Goal: Information Seeking & Learning: Learn about a topic

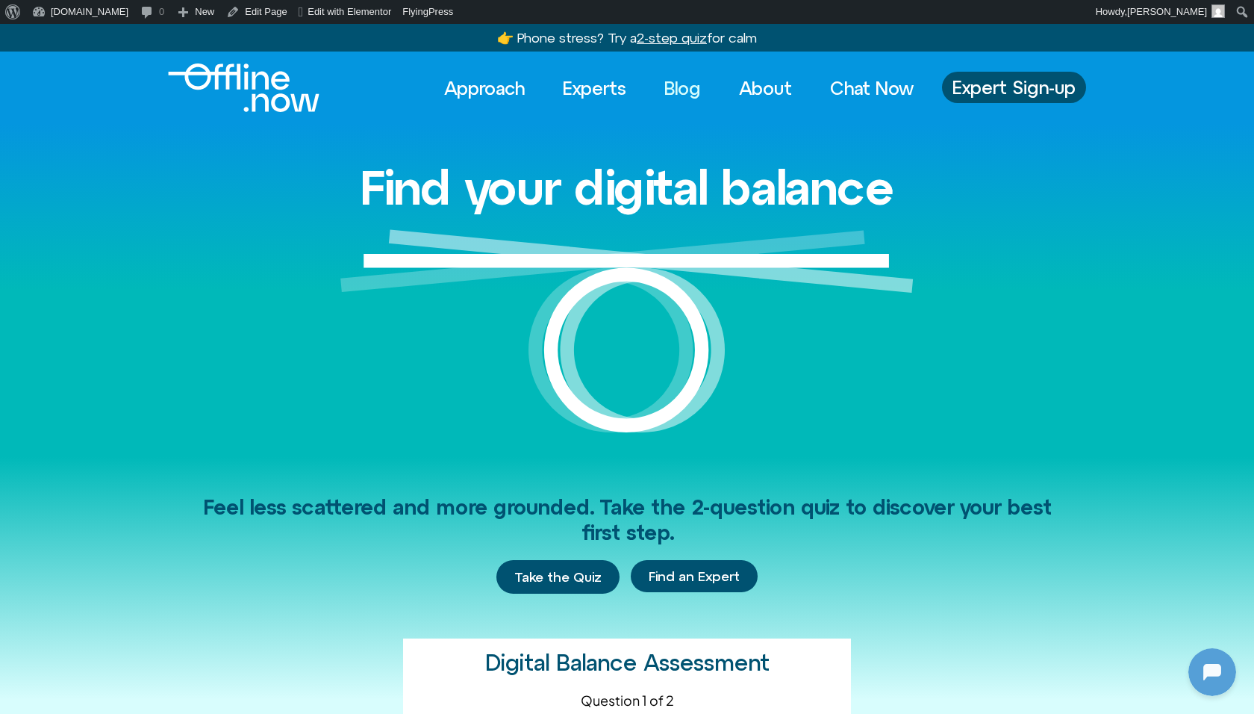
click at [669, 86] on link "Blog" at bounding box center [682, 88] width 63 height 33
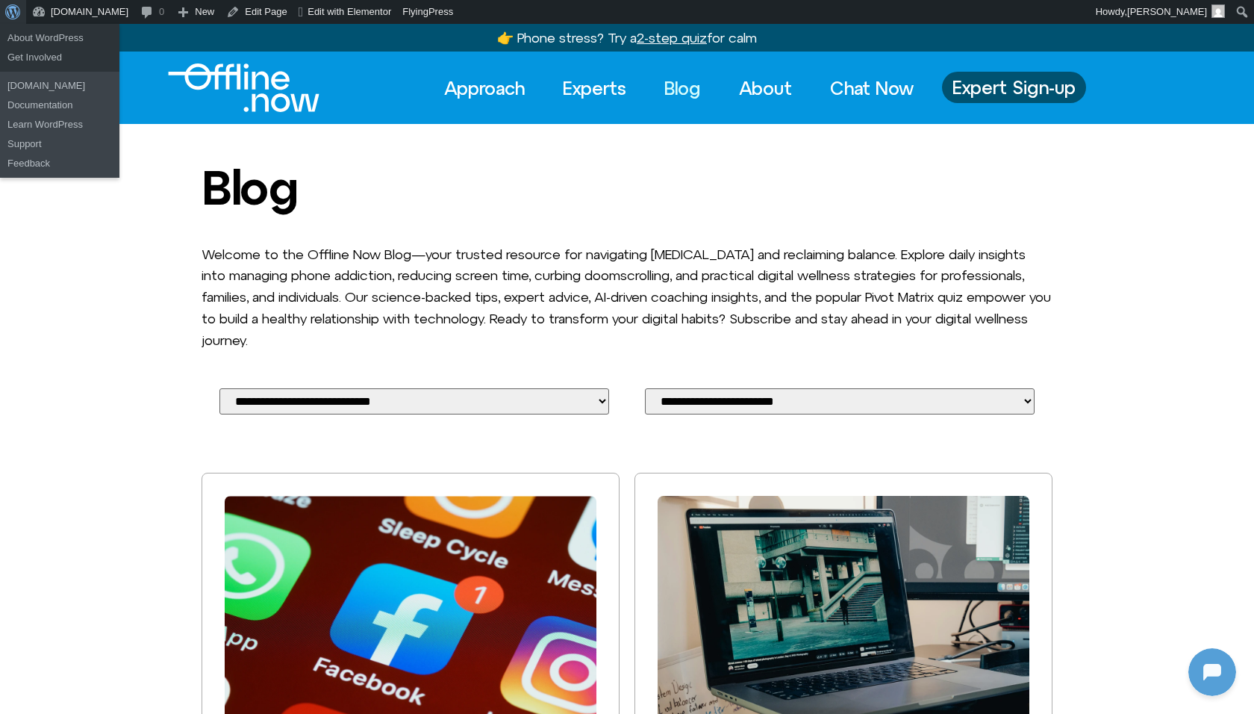
click at [8, 10] on span "Toolbar" at bounding box center [10, 10] width 11 height 21
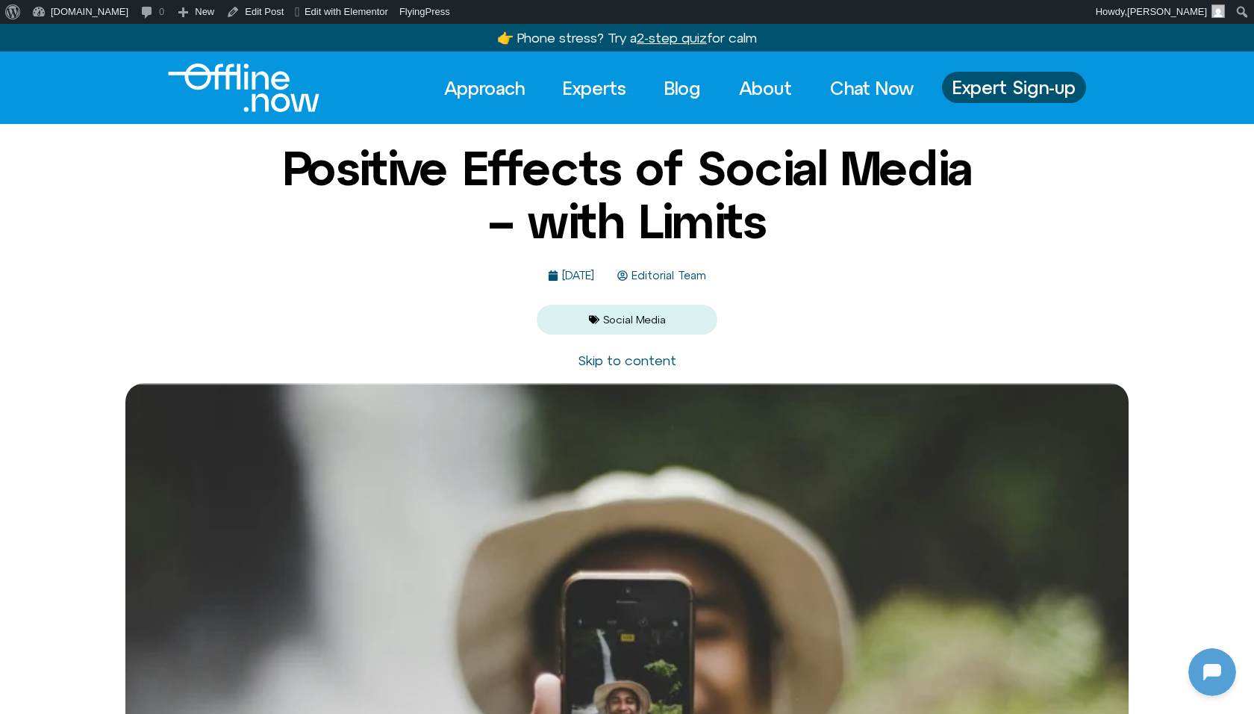
click at [763, 5] on div "About WordPress About WordPress Get Involved [DOMAIN_NAME] Documentation Learn …" at bounding box center [627, 12] width 1254 height 24
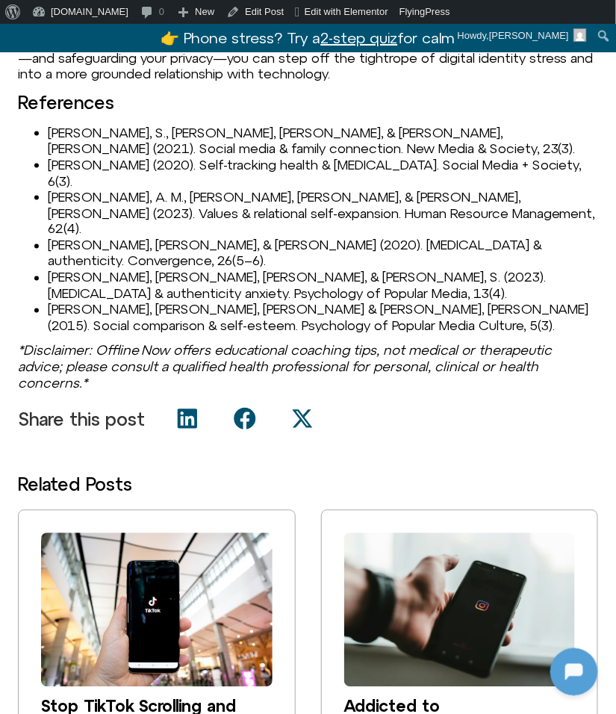
scroll to position [1443, 0]
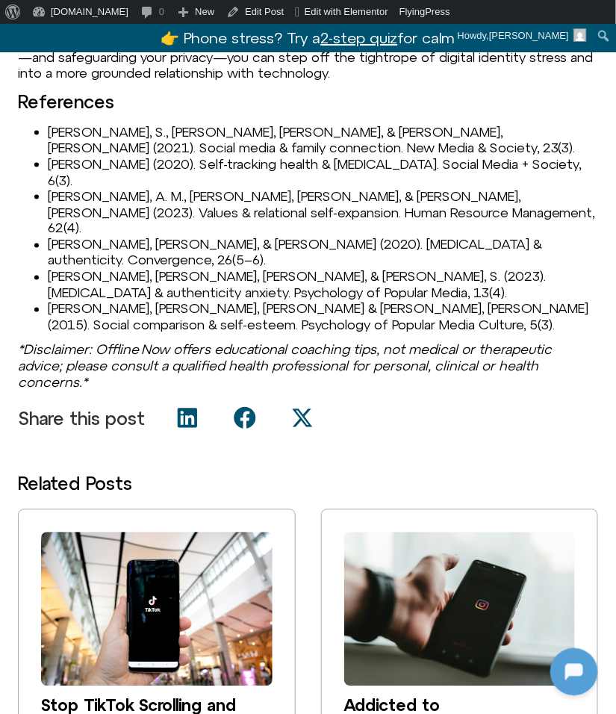
click at [61, 125] on li "[PERSON_NAME], S., [PERSON_NAME], [PERSON_NAME], & [PERSON_NAME], [PERSON_NAME]…" at bounding box center [323, 140] width 550 height 32
click at [61, 125] on li "Abel, S., Machin, T., & Brownlow, C. (2021). Social media & family connection. …" at bounding box center [323, 140] width 550 height 32
copy li "Abel"
click at [54, 161] on li "Kent, R. (2020). Self-tracking health & digital detox. Social Media + Society, …" at bounding box center [323, 172] width 550 height 32
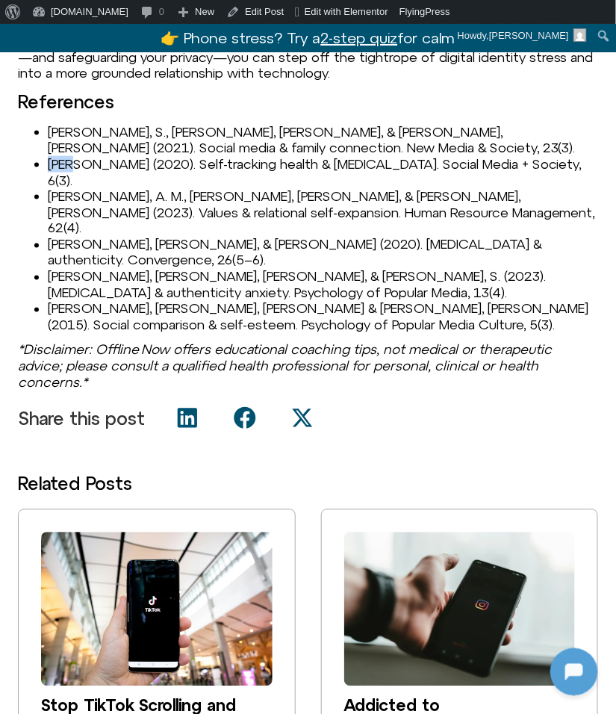
copy li "Kent"
click at [78, 237] on li "Syvertsen, T., & Enli, G. (2020). Digital detox & authenticity. Convergence, 26…" at bounding box center [323, 253] width 550 height 32
click at [80, 188] on li "Passarelli, A. M., Trinh, M. P., Van Oosten, E. B., & Varley, A. (2023). Values…" at bounding box center [323, 212] width 550 height 49
copy li "Passarelli"
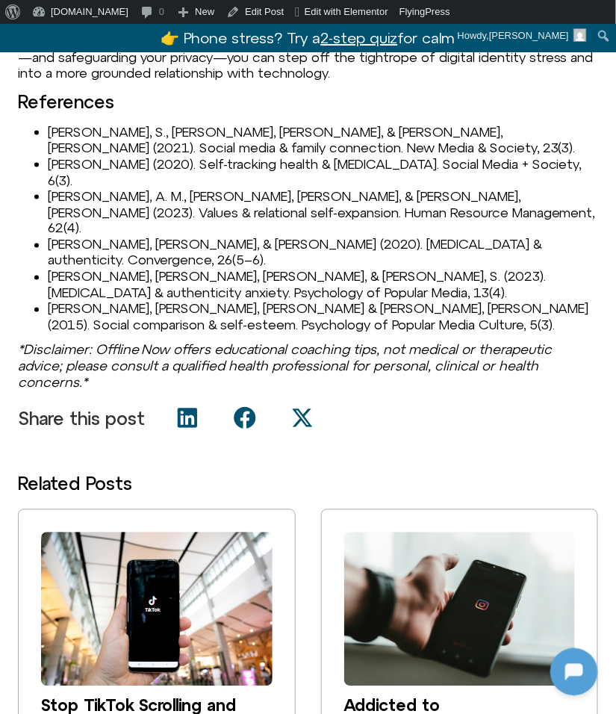
click at [79, 237] on li "Syvertsen, T., & Enli, G. (2020). Digital detox & authenticity. Convergence, 26…" at bounding box center [323, 253] width 550 height 32
copy li "Syvertsen"
click at [69, 269] on li "Vialle, S. J., Machin, T., & Abel, S. (2023). Digital detox & authenticity anxi…" at bounding box center [323, 285] width 550 height 32
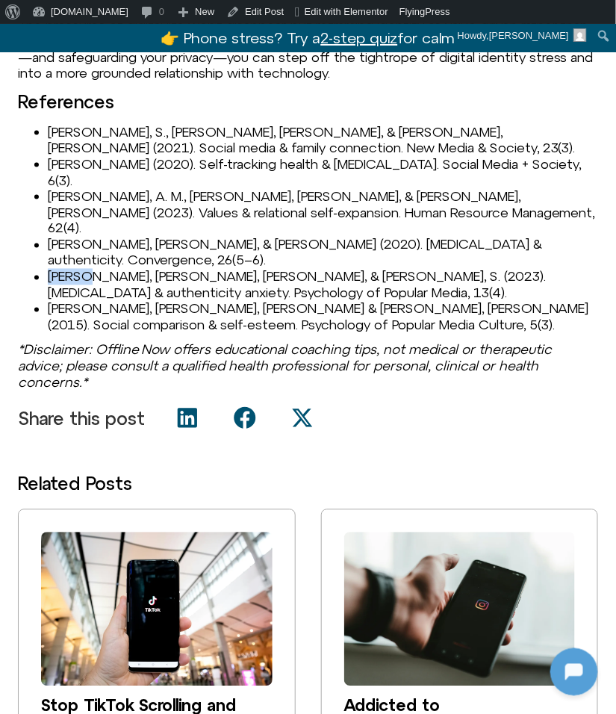
copy li "Vialle"
click at [67, 301] on li "Vogel, E. A., Rose, J. P., Roberts, L. R., & Eckles, K. (2015). Social comparis…" at bounding box center [323, 317] width 550 height 32
copy li "Vogel"
click at [80, 301] on li "Vogel, E. A., Rose, J. P., Roberts, L. R., & Eckles, K. (2015). Social comparis…" at bounding box center [323, 317] width 550 height 32
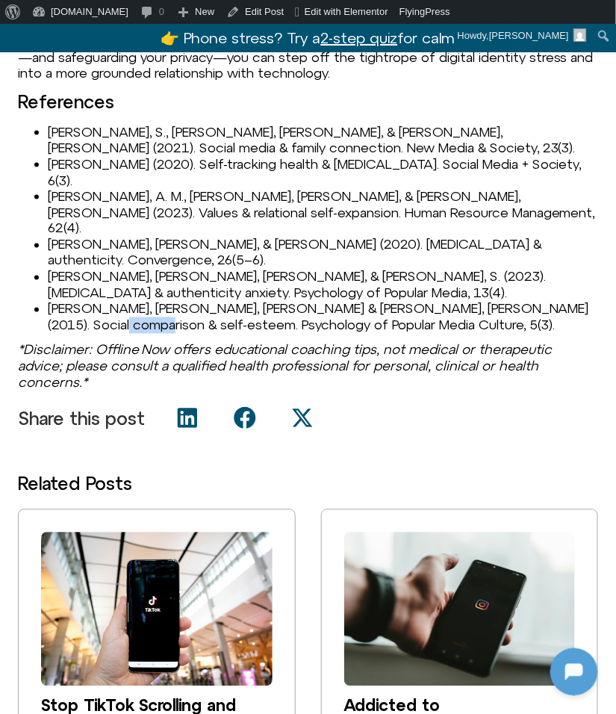
click at [80, 301] on li "Vogel, E. A., Rose, J. P., Roberts, L. R., & Eckles, K. (2015). Social comparis…" at bounding box center [323, 317] width 550 height 32
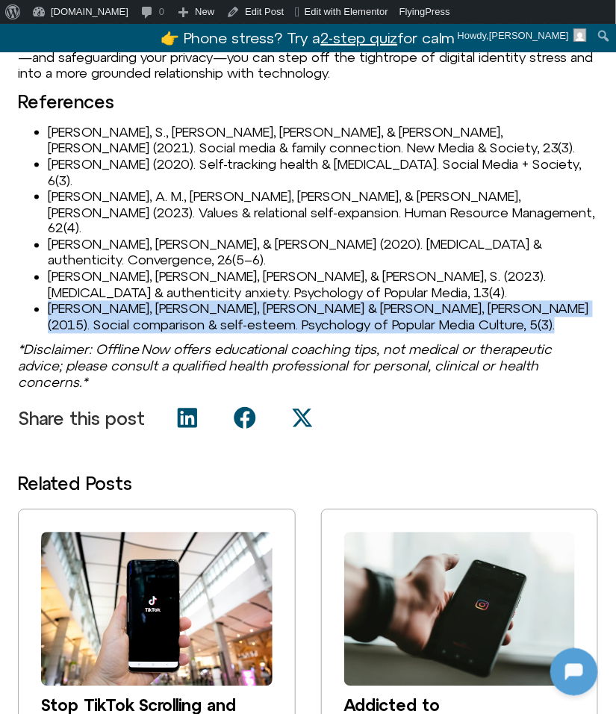
click at [80, 301] on li "Vogel, E. A., Rose, J. P., Roberts, L. R., & Eckles, K. (2015). Social comparis…" at bounding box center [323, 317] width 550 height 32
copy li "Vogel, E. A., Rose, J. P., Roberts, L. R., & Eckles, K. (2015). Social comparis…"
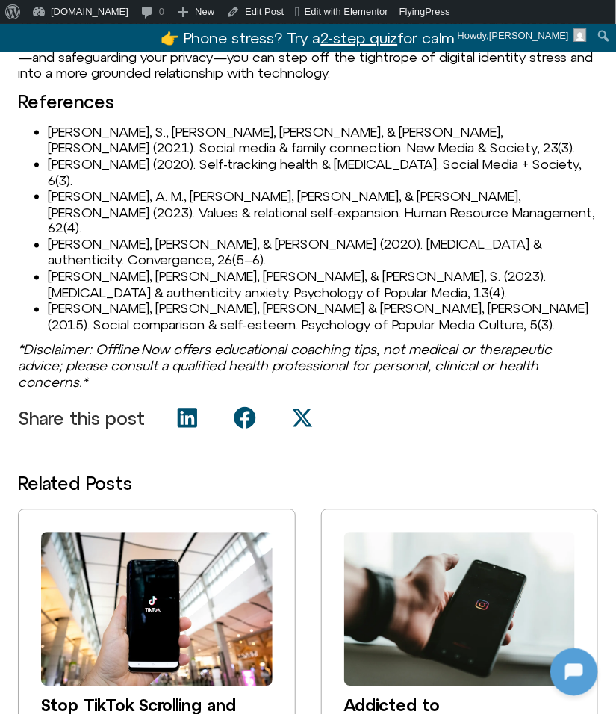
click at [160, 269] on li "Vialle, S. J., Machin, T., & Abel, S. (2023). Digital detox & authenticity anxi…" at bounding box center [323, 285] width 550 height 32
click at [346, 301] on li "Vogel, E. A., Rose, J. P., Roberts, L. R., & Eckles, K. (2015). Social comparis…" at bounding box center [323, 317] width 550 height 32
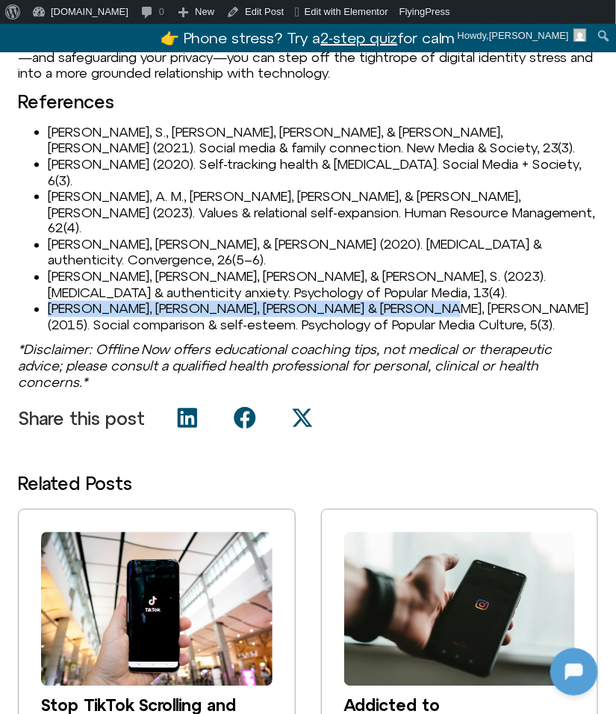
drag, startPoint x: 350, startPoint y: 259, endPoint x: 41, endPoint y: 261, distance: 309.1
click at [48, 301] on li "Vogel, E. A., Rose, J. P., Roberts, L. R., & Eckles, K. (2015). Social comparis…" at bounding box center [323, 317] width 550 height 32
copy li "Vogel, E. A., Rose, J. P., Roberts, L. R., & Eckles, K."
click at [362, 301] on li "Vogel, E. A., Rose, J. P., Roberts, L. R., & Eckles, K. (2015). Social comparis…" at bounding box center [323, 317] width 550 height 32
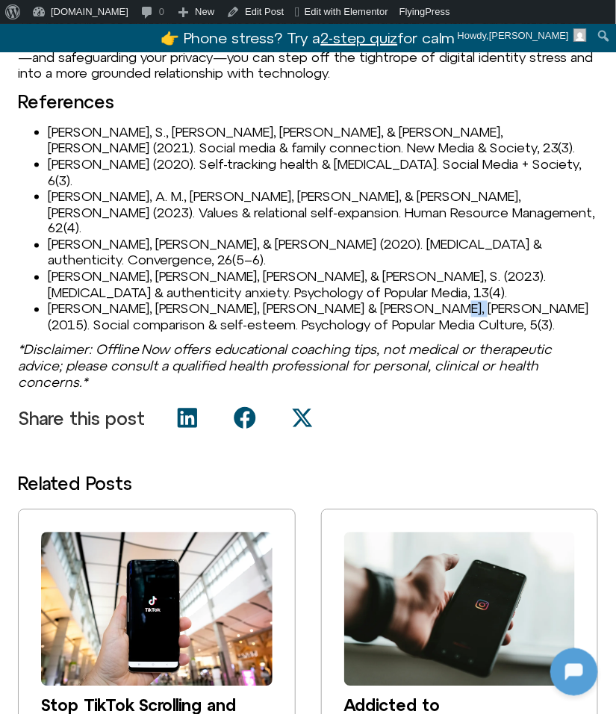
click at [362, 301] on li "Vogel, E. A., Rose, J. P., Roberts, L. R., & Eckles, K. (2015). Social comparis…" at bounding box center [323, 317] width 550 height 32
copy li "2015"
